Goal: Task Accomplishment & Management: Use online tool/utility

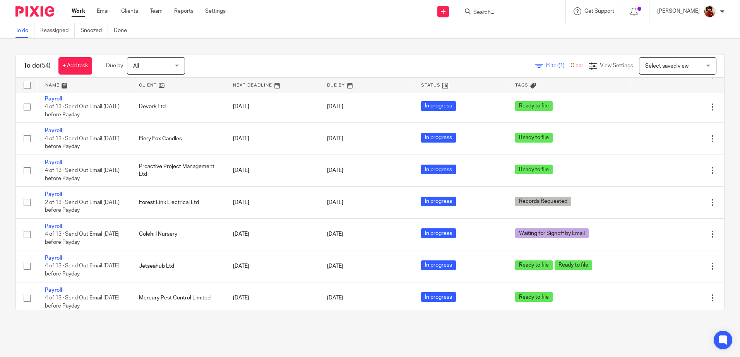
scroll to position [580, 0]
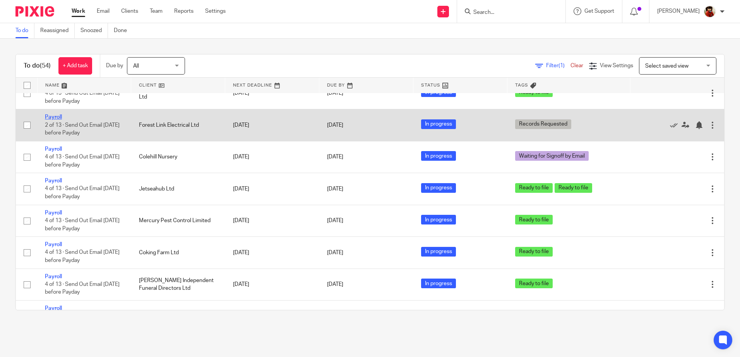
click at [52, 115] on link "Payroll" at bounding box center [53, 117] width 17 height 5
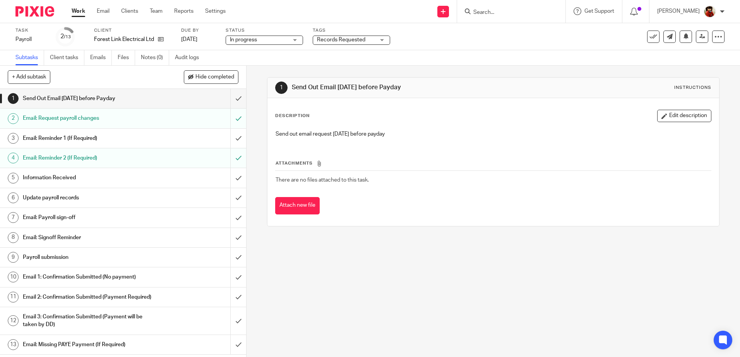
click at [60, 198] on h1 "Update payroll records" at bounding box center [89, 198] width 133 height 12
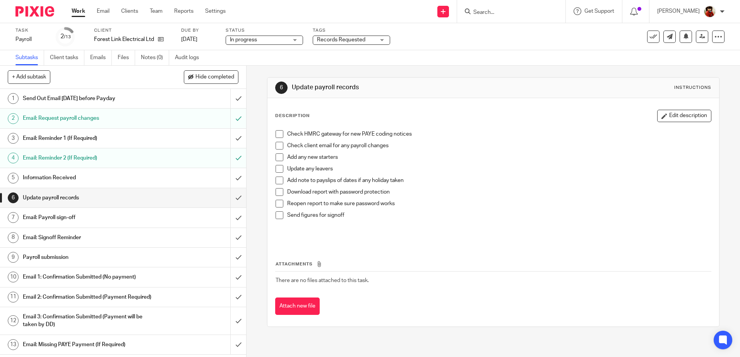
click at [275, 133] on span at bounding box center [279, 134] width 8 height 8
click at [279, 144] on span at bounding box center [279, 146] width 8 height 8
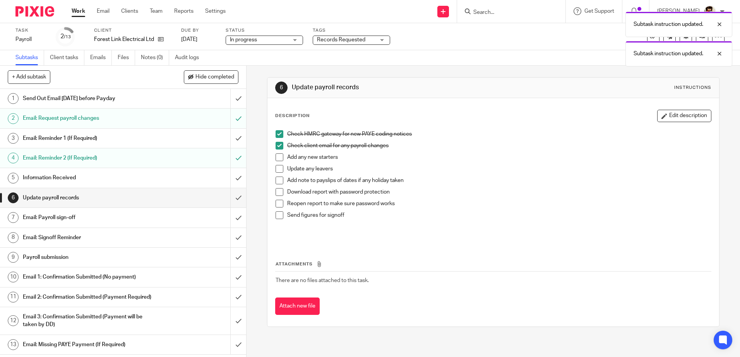
click at [277, 195] on span at bounding box center [279, 192] width 8 height 8
click at [277, 203] on span at bounding box center [279, 204] width 8 height 8
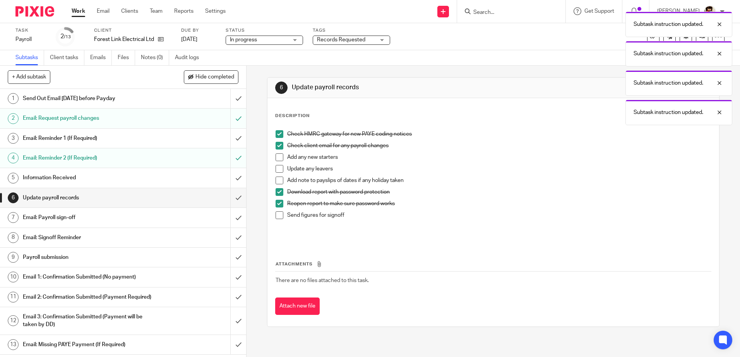
click at [278, 216] on span at bounding box center [279, 216] width 8 height 8
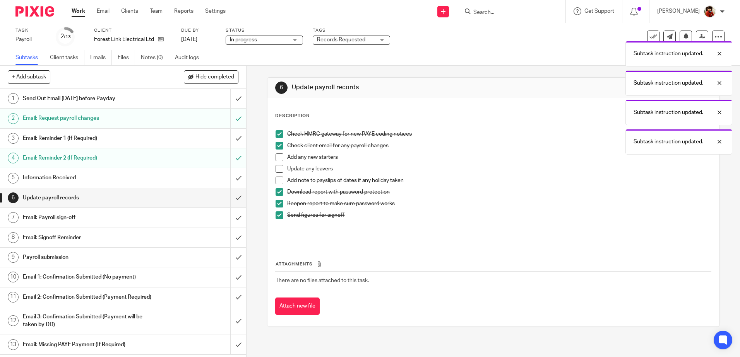
click at [71, 217] on h1 "Email: Payroll sign-off" at bounding box center [89, 218] width 133 height 12
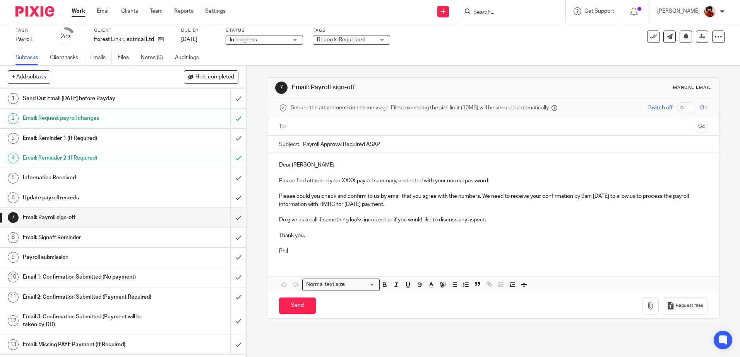
click at [356, 180] on p "Please find attached your XXXX payroll summary, protected with your normal pass…" at bounding box center [493, 181] width 428 height 8
click at [506, 181] on p "Please find attached your September payroll summary, protected with your normal…" at bounding box center [493, 181] width 428 height 8
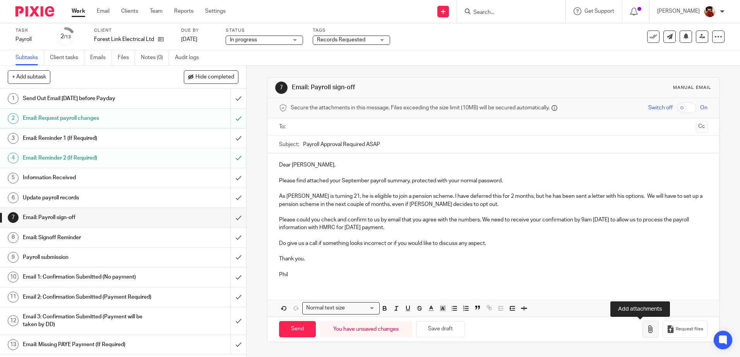
click at [646, 329] on icon "button" at bounding box center [650, 330] width 8 height 8
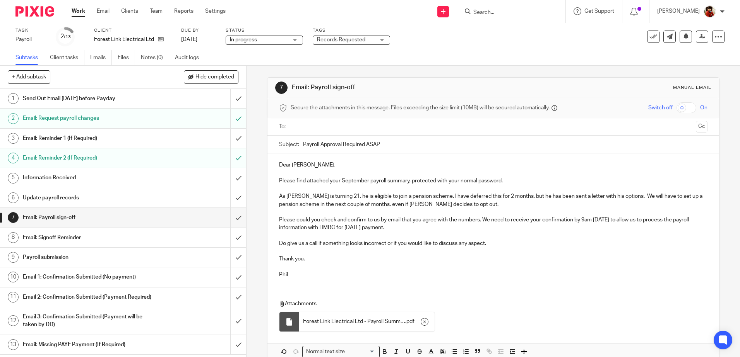
click at [303, 126] on input "text" at bounding box center [492, 127] width 399 height 9
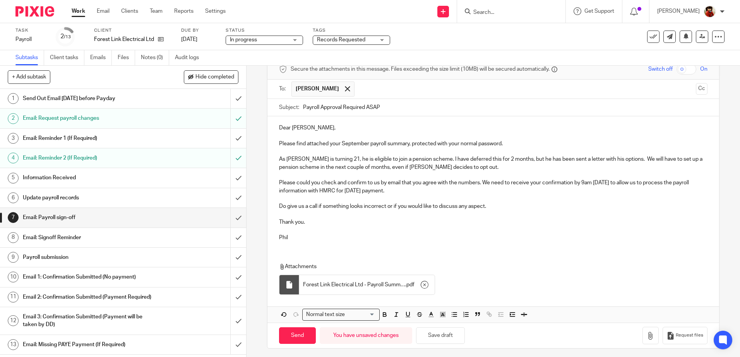
scroll to position [42, 0]
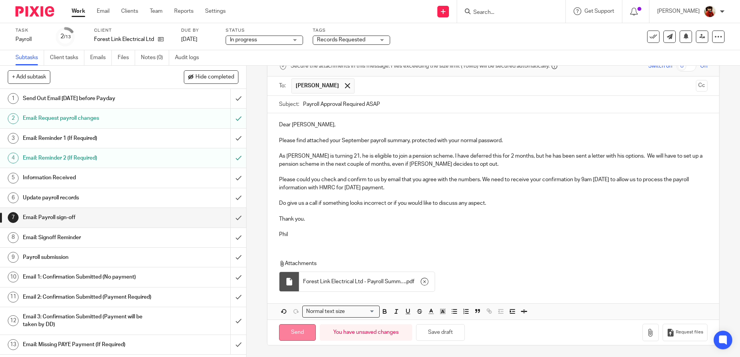
click at [301, 332] on input "Send" at bounding box center [297, 333] width 37 height 17
type input "Sent"
click at [383, 39] on div "Records Requested" at bounding box center [351, 40] width 77 height 9
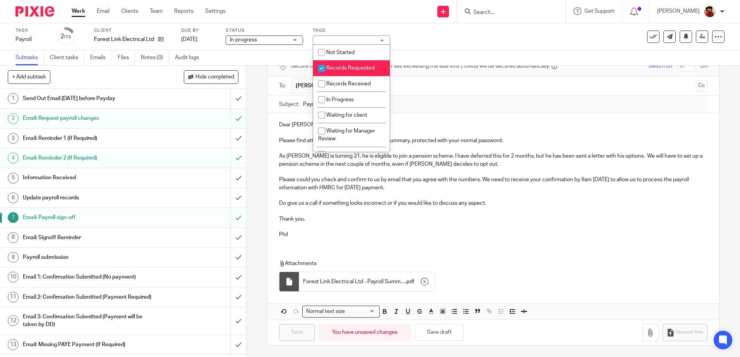
click at [323, 67] on input "checkbox" at bounding box center [321, 68] width 15 height 15
checkbox input "false"
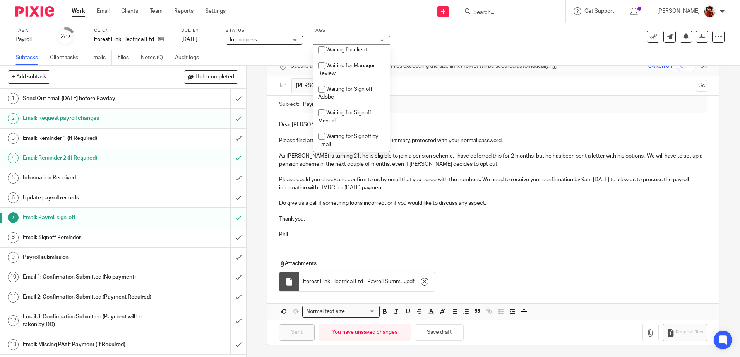
scroll to position [70, 0]
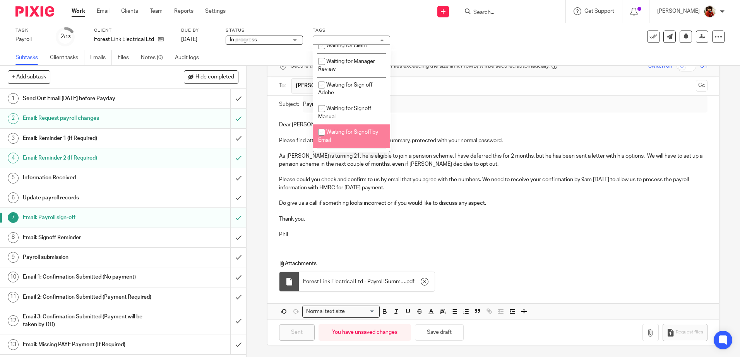
click at [323, 132] on input "checkbox" at bounding box center [321, 132] width 15 height 15
checkbox input "true"
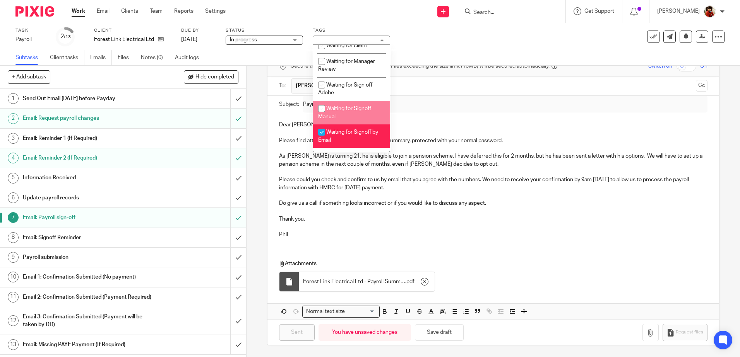
click at [434, 87] on input "text" at bounding box center [525, 86] width 334 height 15
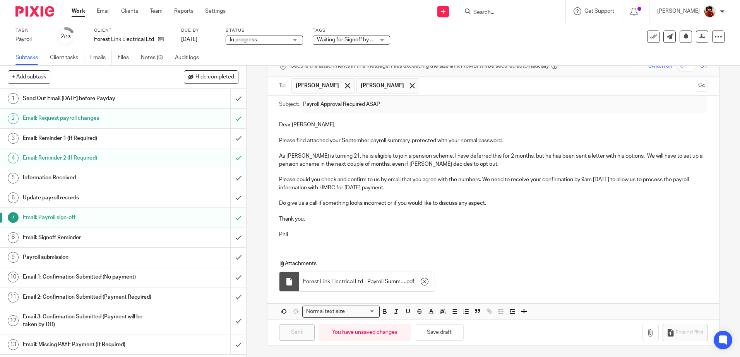
click at [499, 34] on div "Task Payroll Save Payroll 2 /13 Client Forest Link Electrical Ltd Due by 29 Sep…" at bounding box center [310, 36] width 591 height 19
click at [410, 86] on span at bounding box center [412, 85] width 5 height 5
click at [229, 196] on input "submit" at bounding box center [123, 197] width 246 height 19
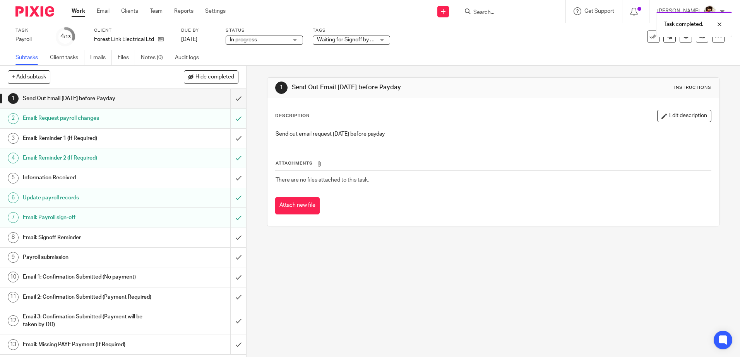
click at [78, 10] on link "Work" at bounding box center [79, 11] width 14 height 8
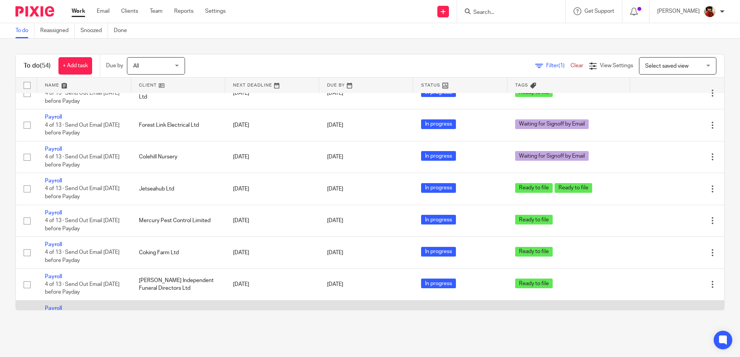
scroll to position [542, 0]
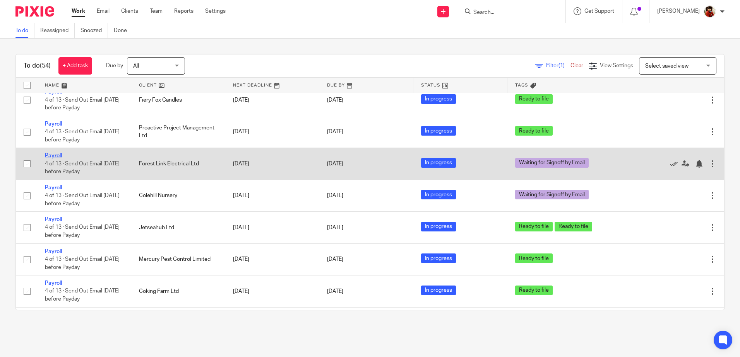
click at [57, 155] on link "Payroll" at bounding box center [53, 155] width 17 height 5
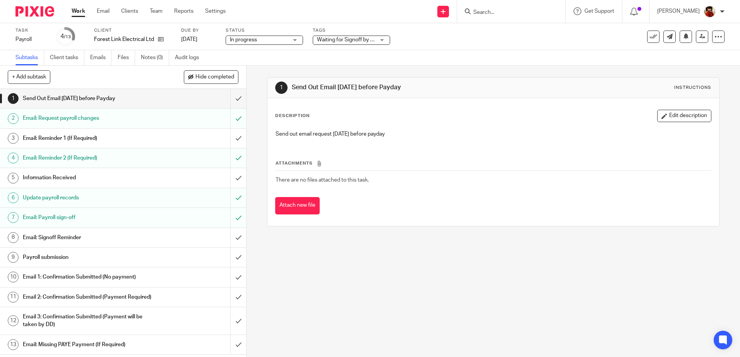
click at [381, 39] on div "Waiting for Signoff by Email" at bounding box center [351, 40] width 77 height 9
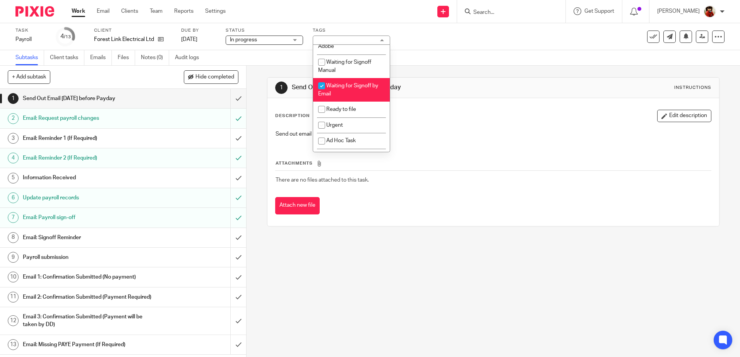
scroll to position [123, 0]
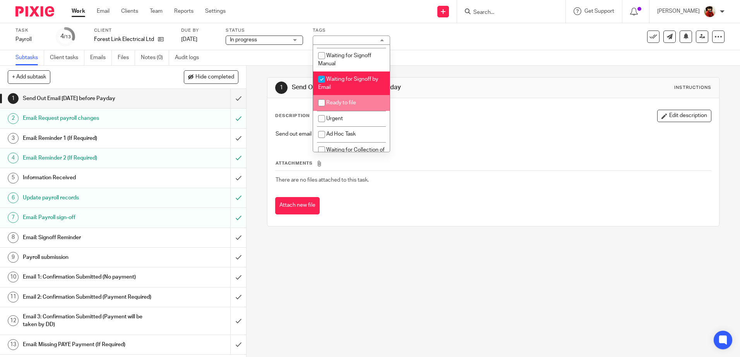
click at [318, 103] on input "checkbox" at bounding box center [321, 103] width 15 height 15
checkbox input "true"
click at [320, 79] on input "checkbox" at bounding box center [321, 79] width 15 height 15
checkbox input "false"
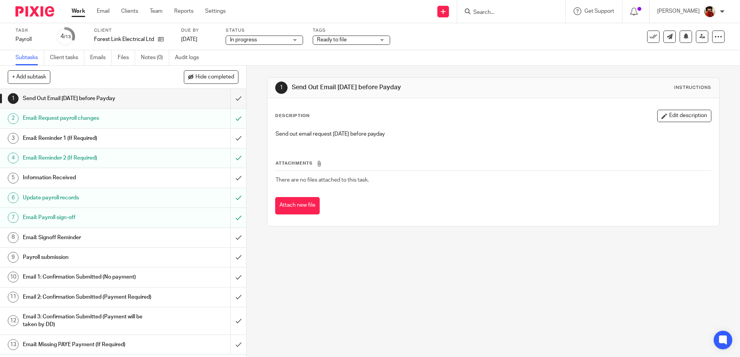
click at [431, 68] on div "1 Send Out Email [DATE] before Payday Instructions Description Edit description…" at bounding box center [493, 152] width 452 height 173
click at [81, 8] on link "Work" at bounding box center [79, 11] width 14 height 8
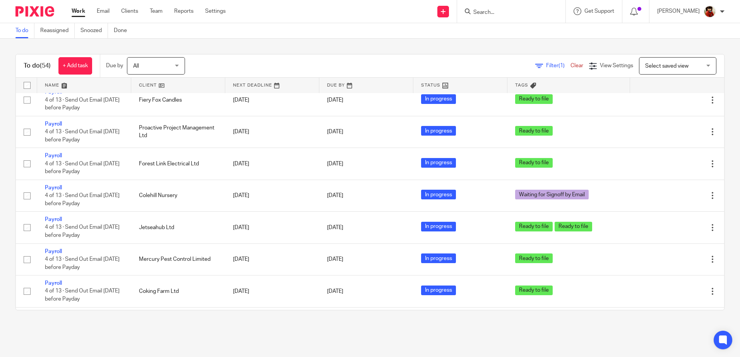
scroll to position [580, 0]
